Goal: Information Seeking & Learning: Check status

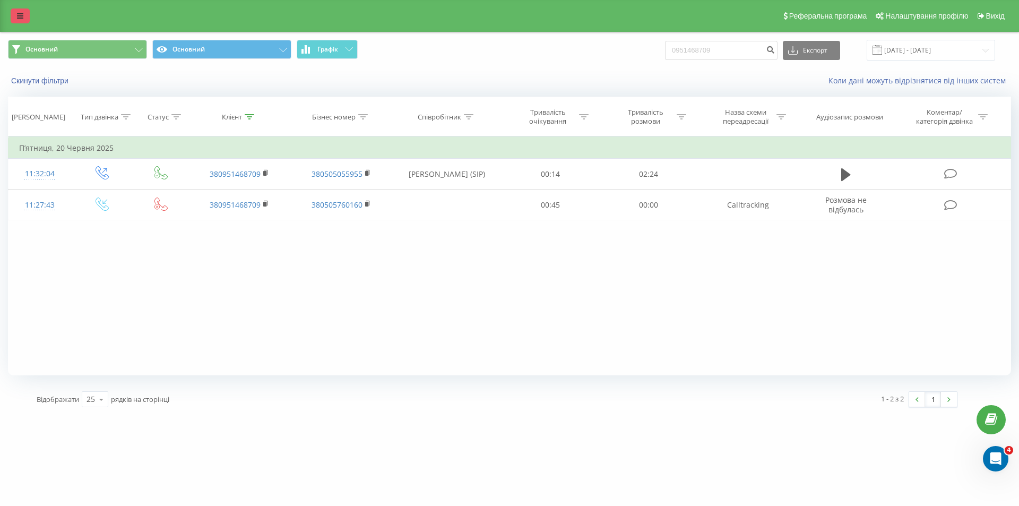
click at [21, 22] on link at bounding box center [20, 15] width 19 height 15
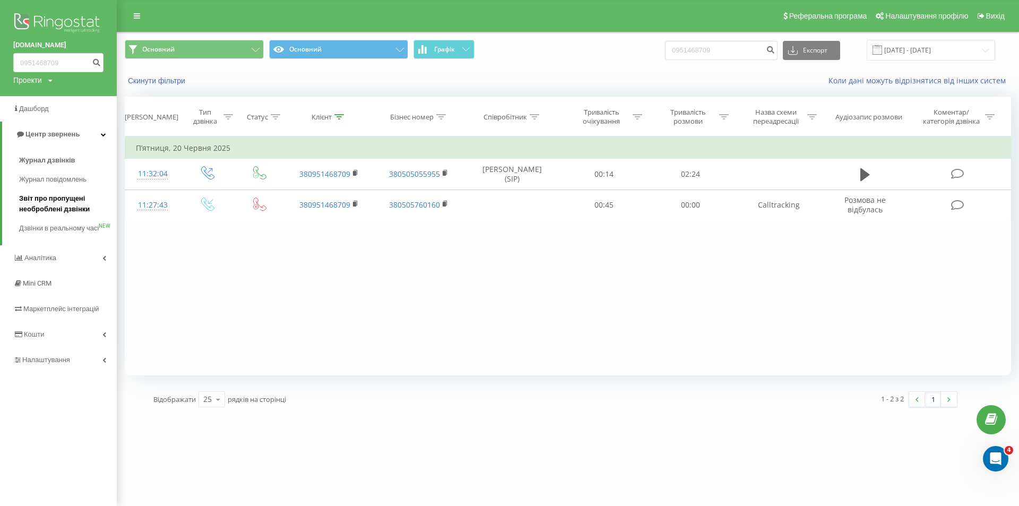
click at [49, 213] on span "Звіт про пропущені необроблені дзвінки" at bounding box center [65, 203] width 92 height 21
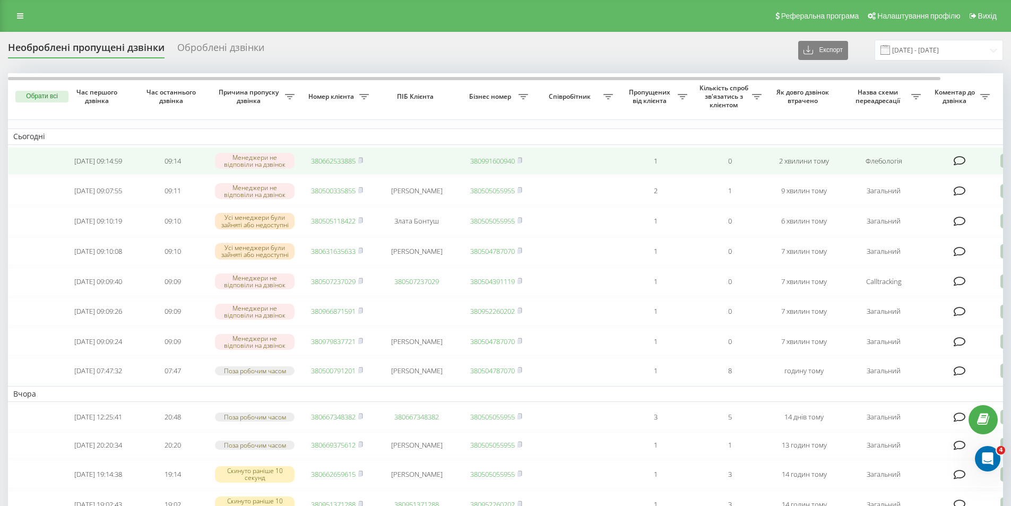
click at [345, 161] on link "380662533885" at bounding box center [333, 161] width 45 height 10
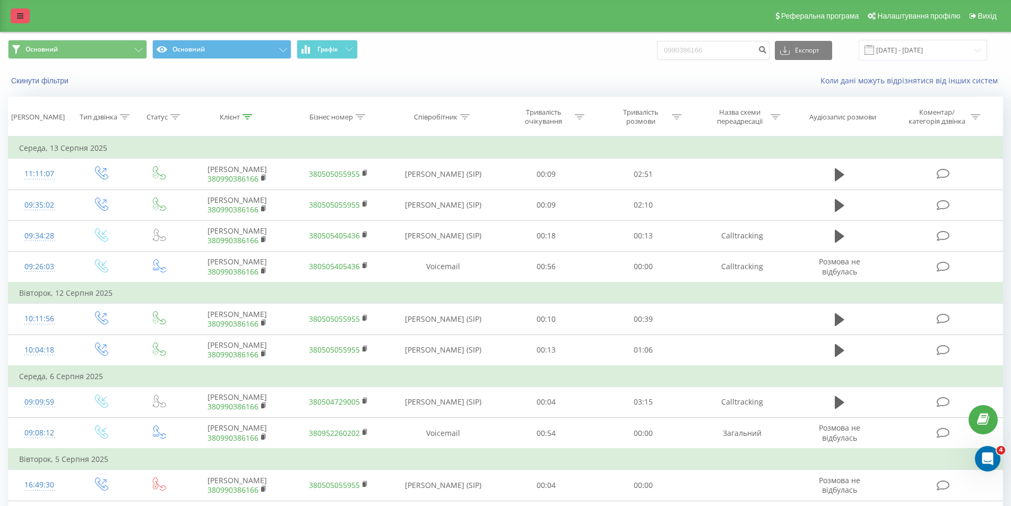
click at [16, 8] on link at bounding box center [20, 15] width 19 height 15
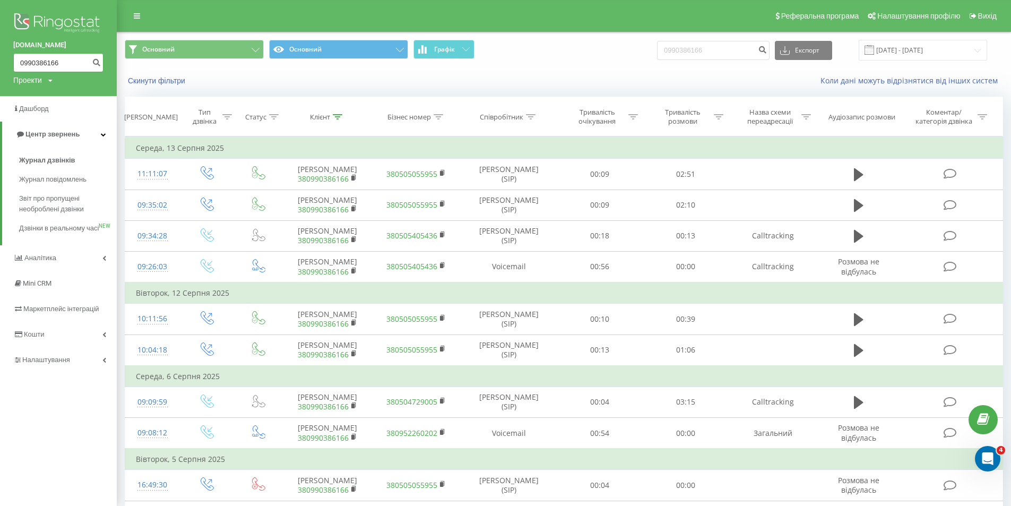
click at [47, 60] on input "0990386166" at bounding box center [58, 62] width 90 height 19
paste input "380631635633"
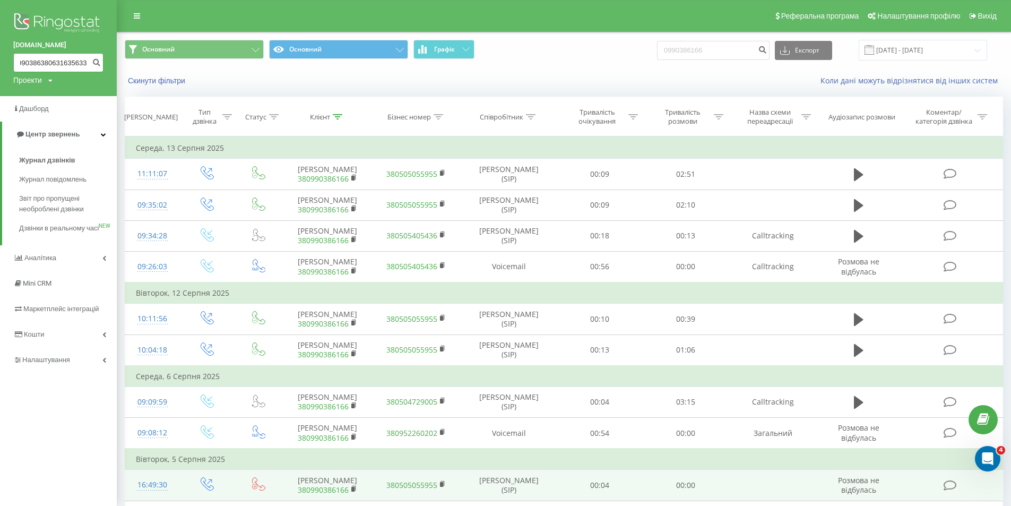
type input "0990386380631635633166"
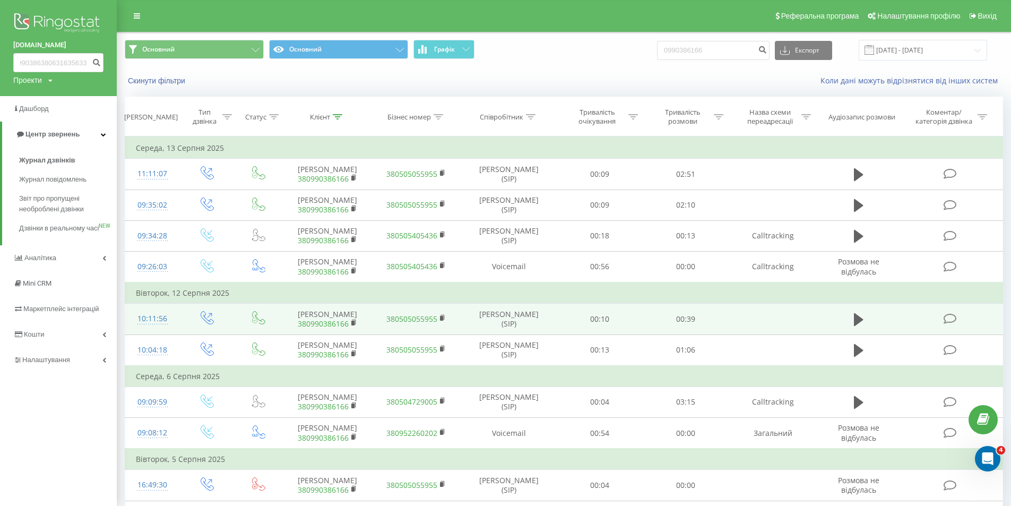
scroll to position [0, 0]
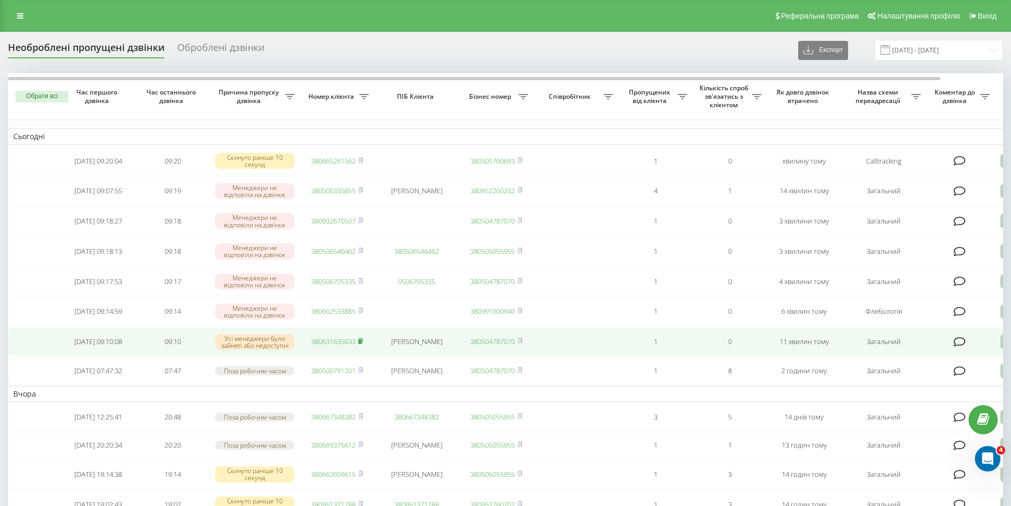
click at [360, 344] on icon at bounding box center [360, 340] width 5 height 6
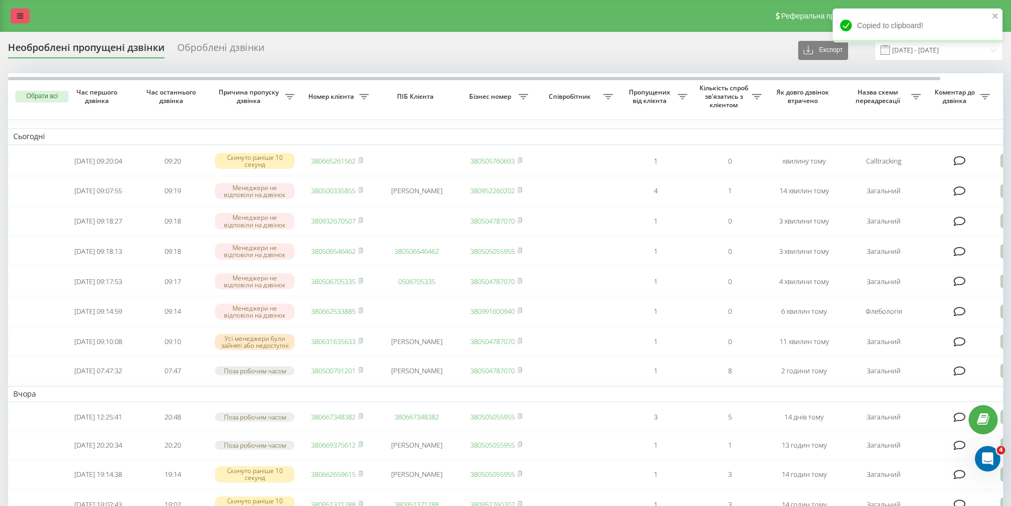
click at [20, 18] on icon at bounding box center [20, 15] width 6 height 7
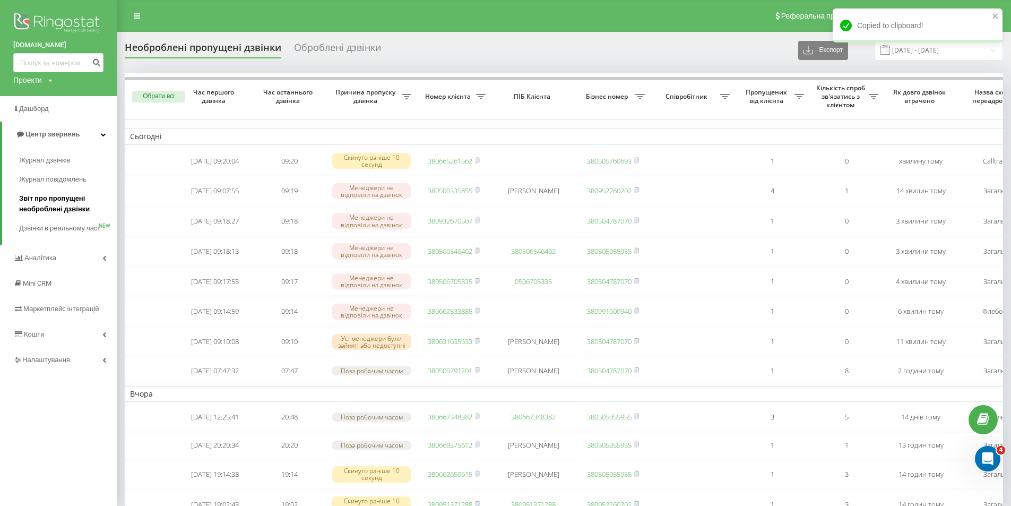
click at [77, 195] on span "Звіт про пропущені необроблені дзвінки" at bounding box center [65, 203] width 92 height 21
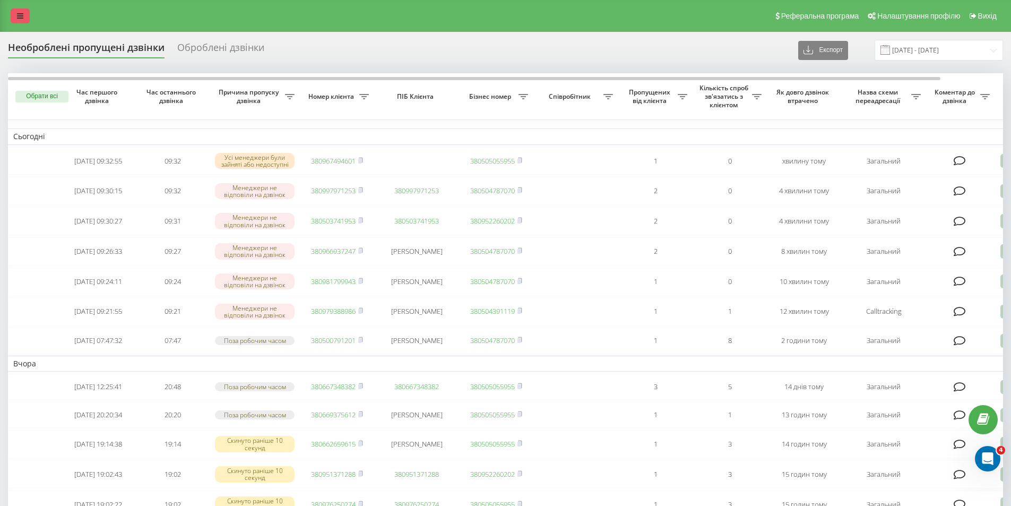
click at [15, 15] on link at bounding box center [20, 15] width 19 height 15
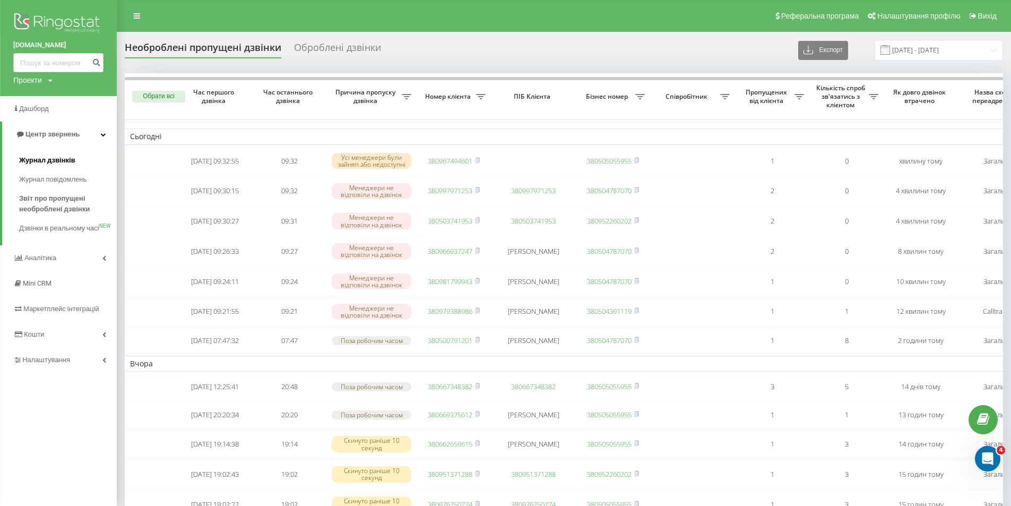
click at [53, 153] on link "Журнал дзвінків" at bounding box center [68, 160] width 98 height 19
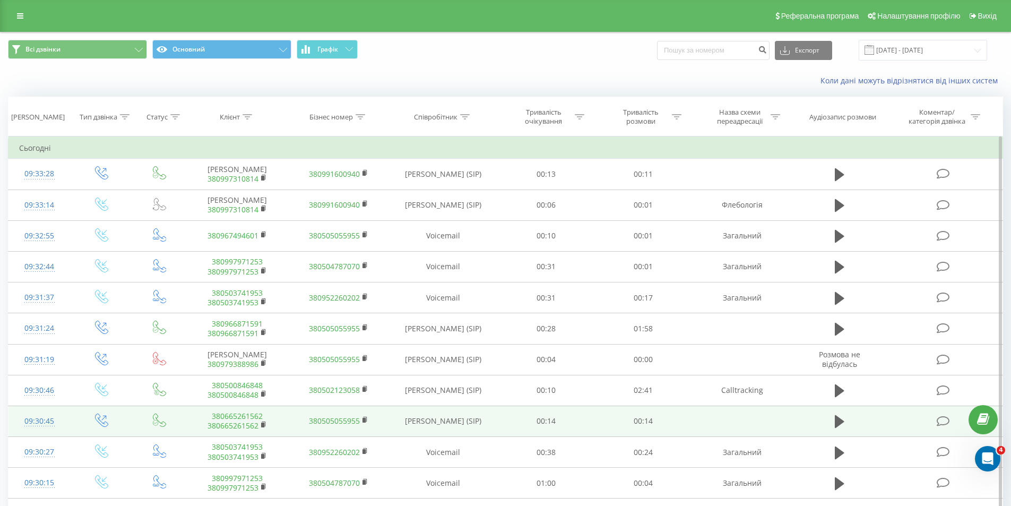
scroll to position [53, 0]
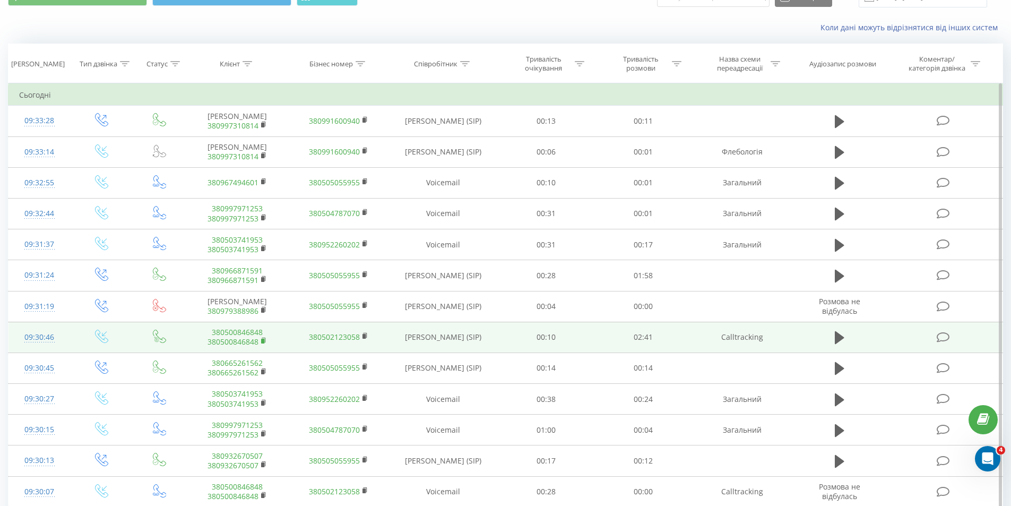
click at [263, 341] on rect at bounding box center [262, 341] width 3 height 5
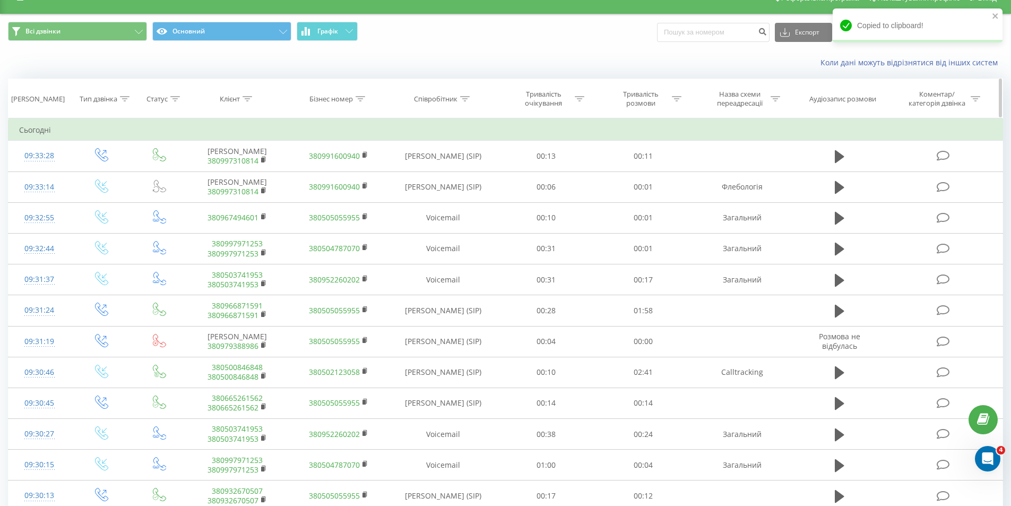
scroll to position [0, 0]
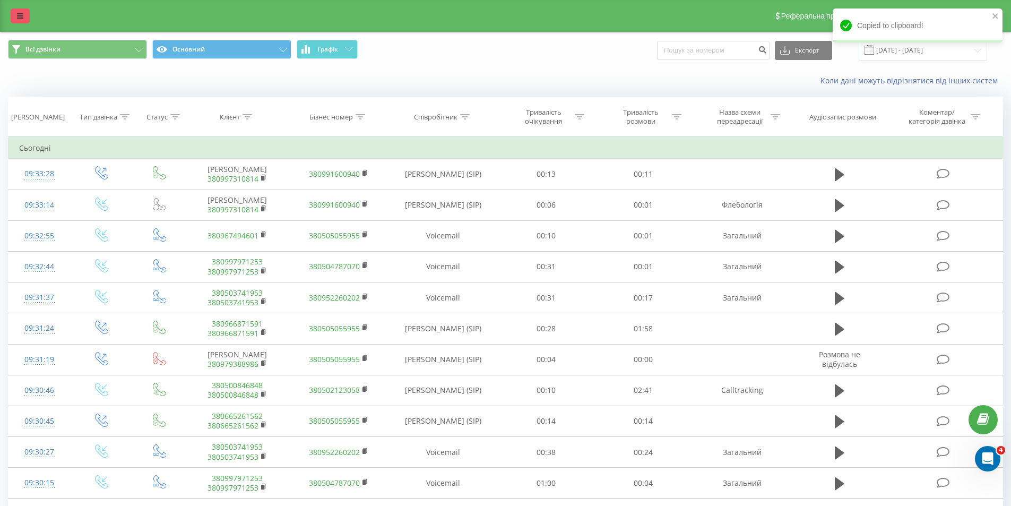
click at [29, 8] on link at bounding box center [20, 15] width 19 height 15
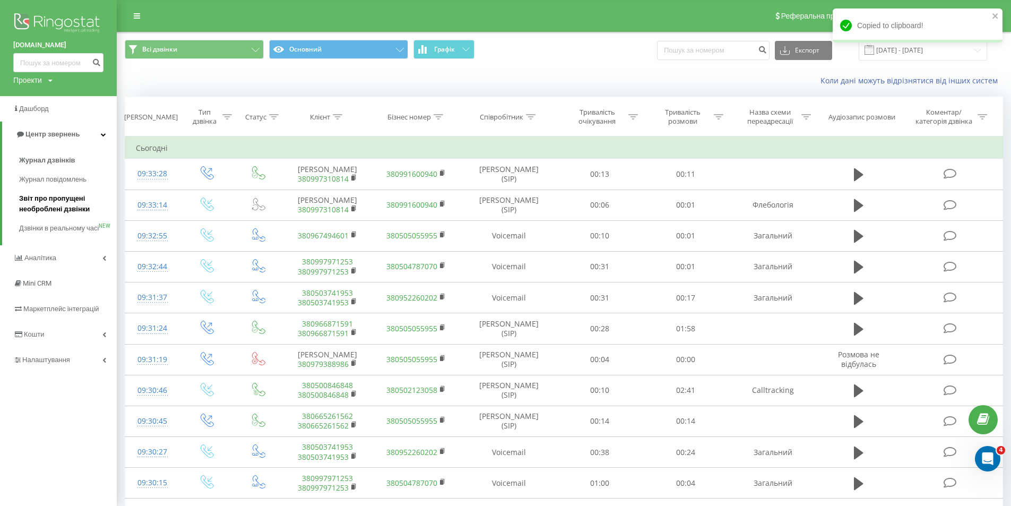
click at [57, 201] on span "Звіт про пропущені необроблені дзвінки" at bounding box center [65, 203] width 92 height 21
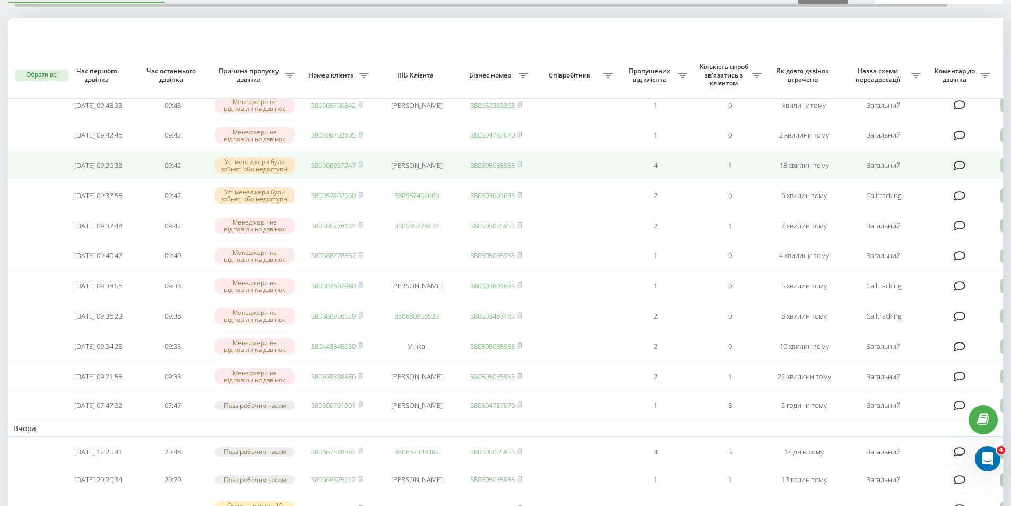
scroll to position [106, 0]
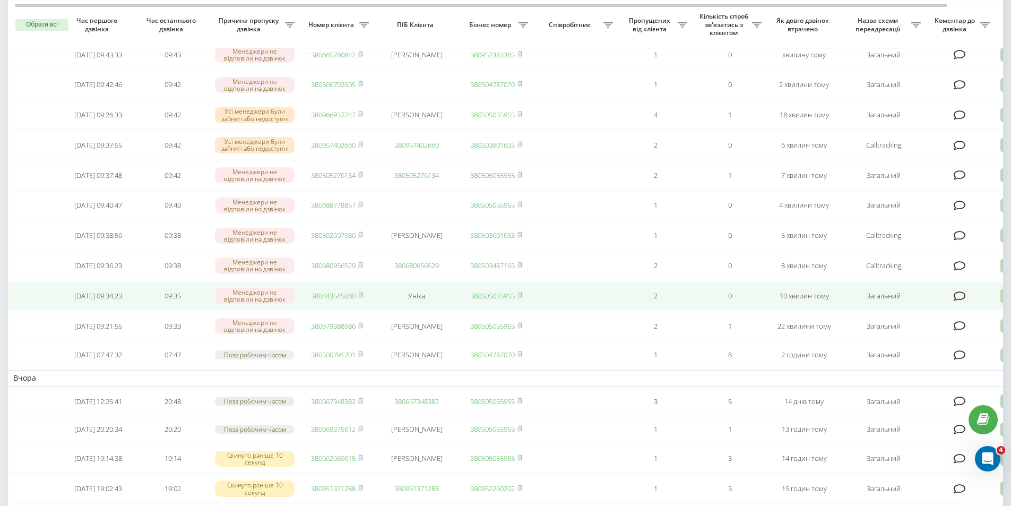
click at [332, 300] on link "380443545080" at bounding box center [333, 296] width 45 height 10
